Goal: Register for event/course

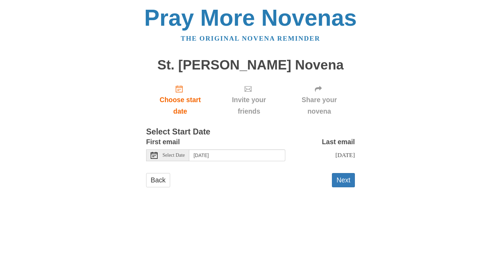
click at [174, 157] on span "Select Date" at bounding box center [174, 155] width 22 height 5
click at [177, 157] on span "Select Date" at bounding box center [174, 155] width 22 height 5
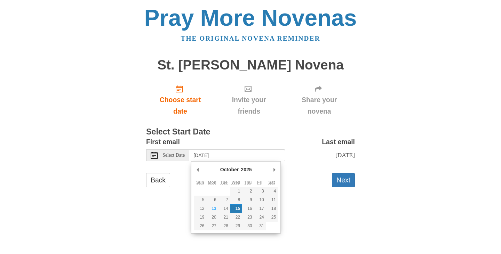
click at [307, 208] on html "Pray More Novenas The original novena reminder St. [PERSON_NAME] Novena Choose …" at bounding box center [250, 104] width 501 height 208
click at [207, 157] on input "[DATE]" at bounding box center [237, 156] width 96 height 12
type input "[DATE]"
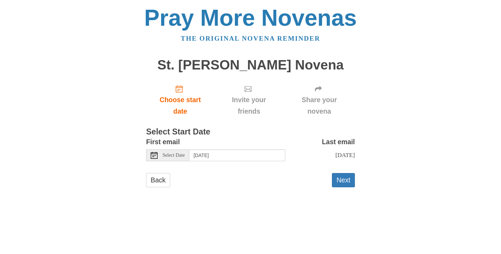
click at [250, 191] on div "Back Next" at bounding box center [250, 183] width 209 height 21
click at [341, 178] on button "Next" at bounding box center [343, 180] width 23 height 14
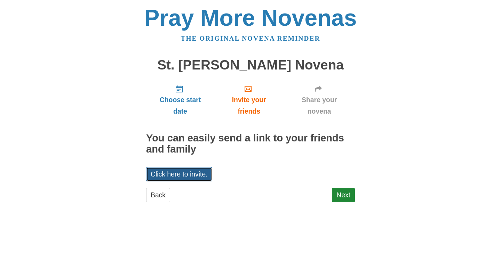
click at [175, 174] on link "Click here to invite." at bounding box center [179, 174] width 66 height 14
click at [192, 173] on link "Click here to invite." at bounding box center [179, 174] width 66 height 14
click at [350, 197] on link "Next" at bounding box center [343, 195] width 23 height 14
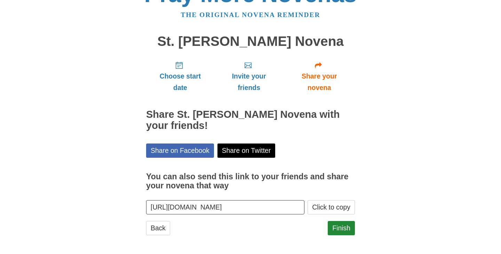
scroll to position [25, 0]
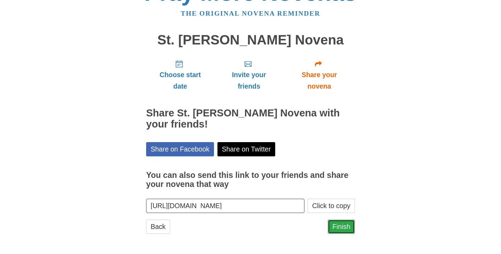
click at [346, 225] on link "Finish" at bounding box center [341, 227] width 27 height 14
